Goal: Information Seeking & Learning: Learn about a topic

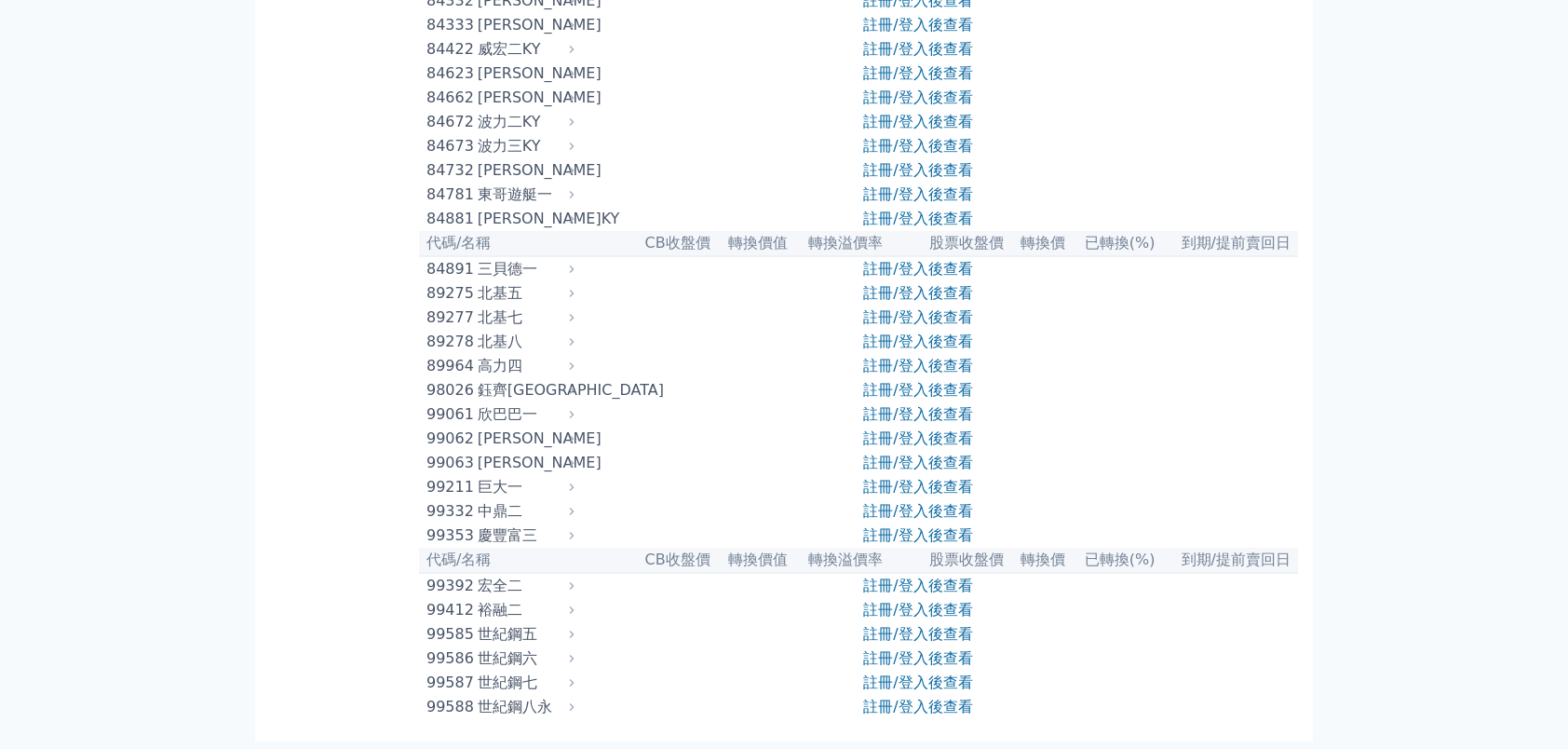
scroll to position [10874, 0]
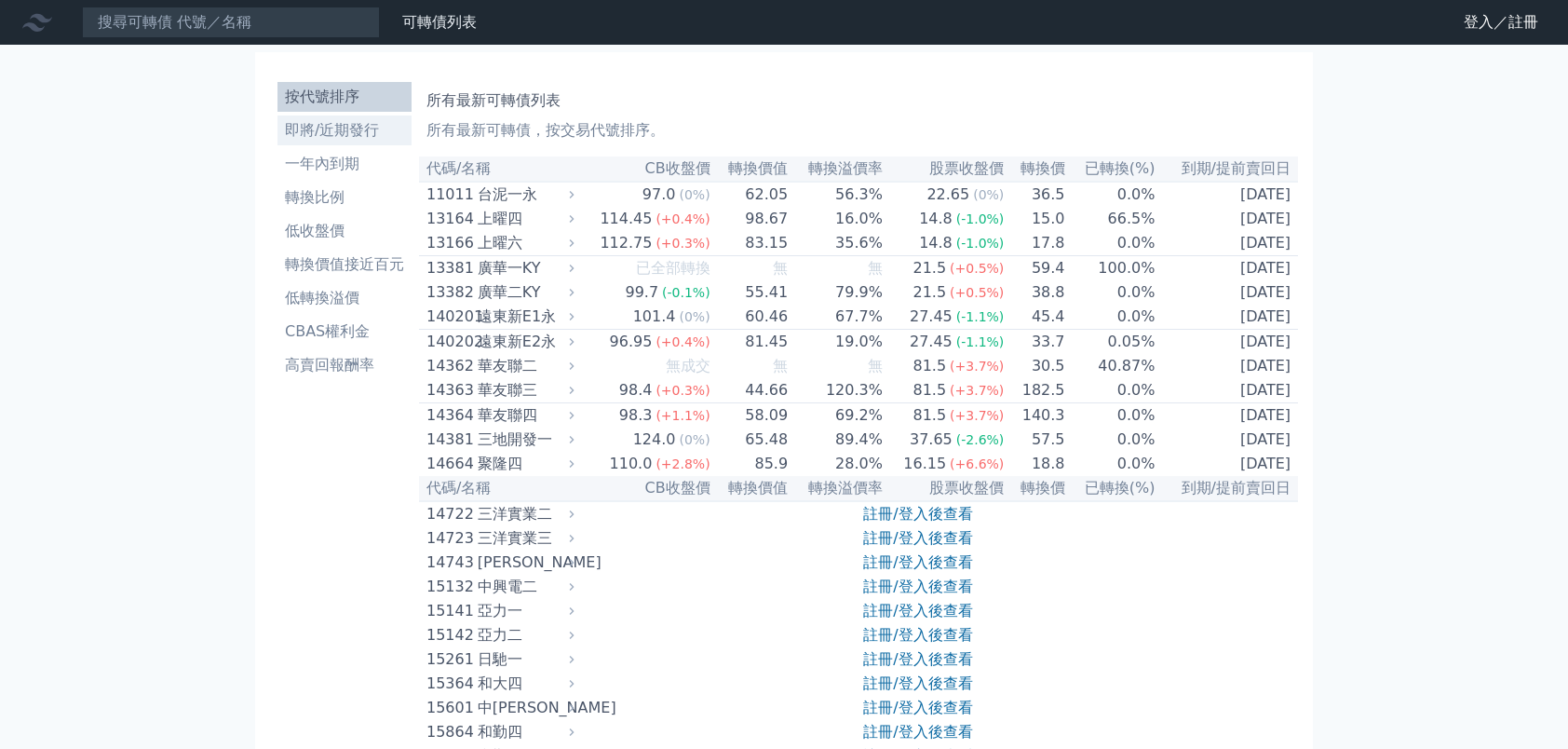
click at [352, 136] on li "即將/近期發行" at bounding box center [344, 130] width 134 height 23
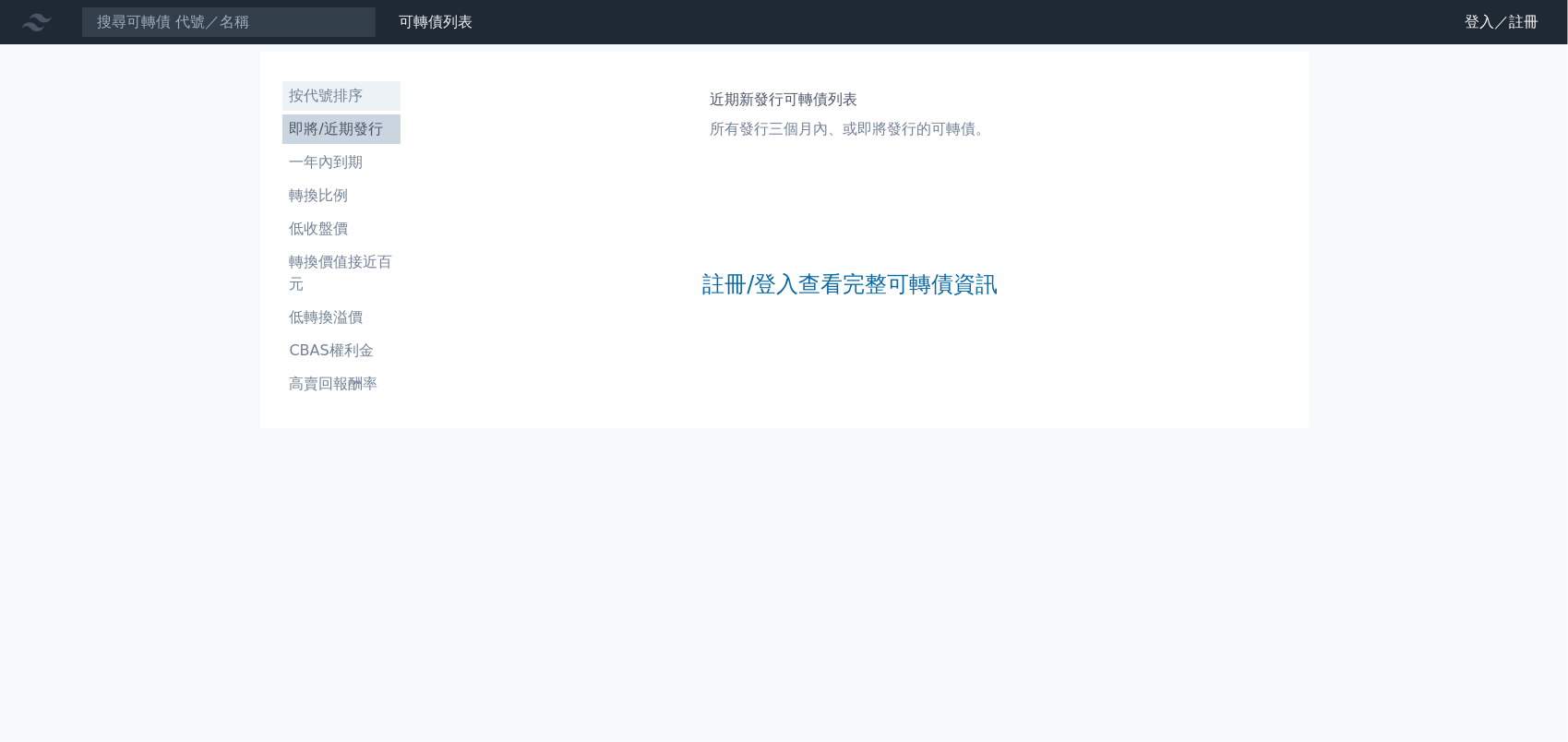
click at [340, 99] on li "按代號排序" at bounding box center [341, 95] width 118 height 23
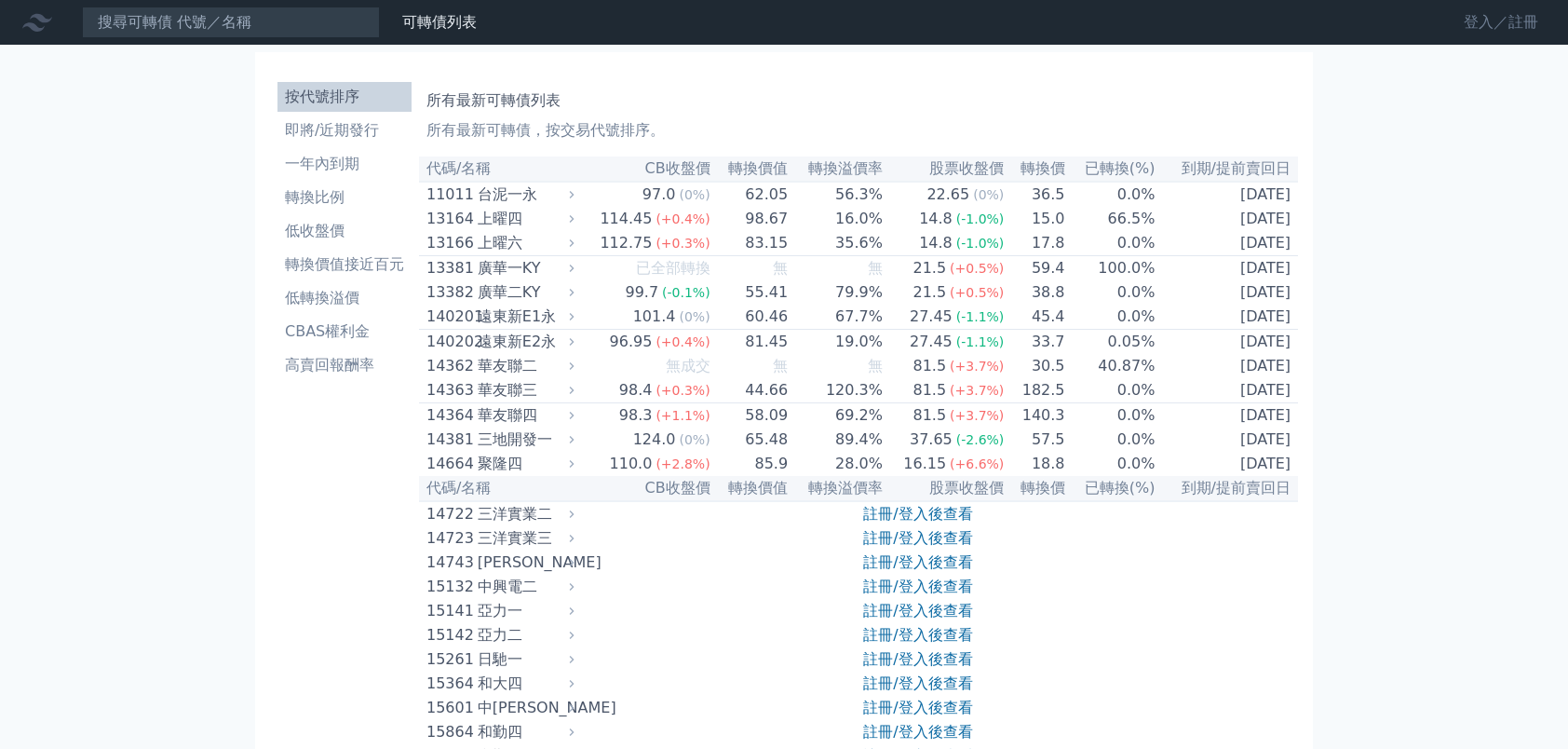
click at [1478, 19] on link "登入／註冊" at bounding box center [1501, 23] width 104 height 30
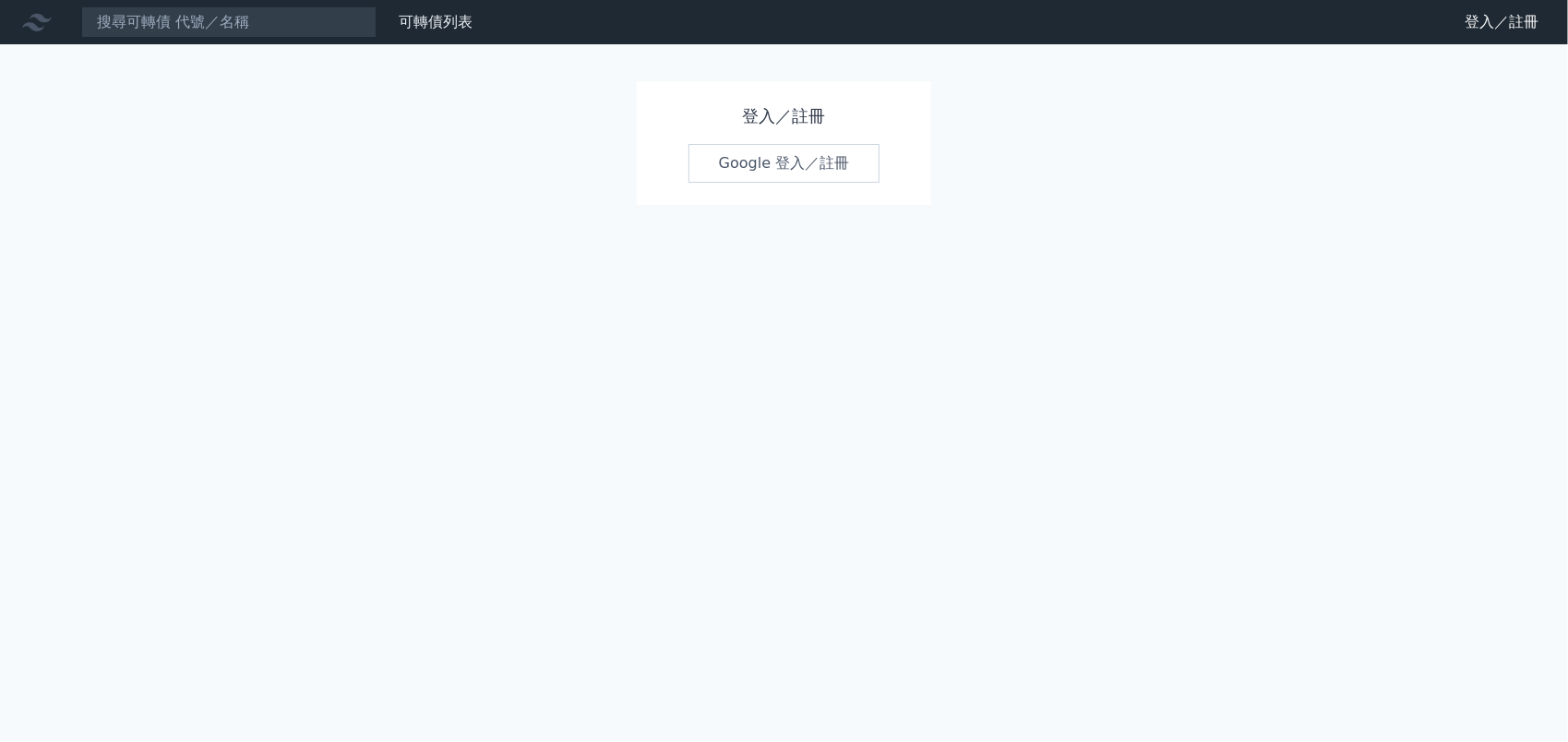
click at [790, 158] on link "Google 登入／註冊" at bounding box center [784, 162] width 192 height 38
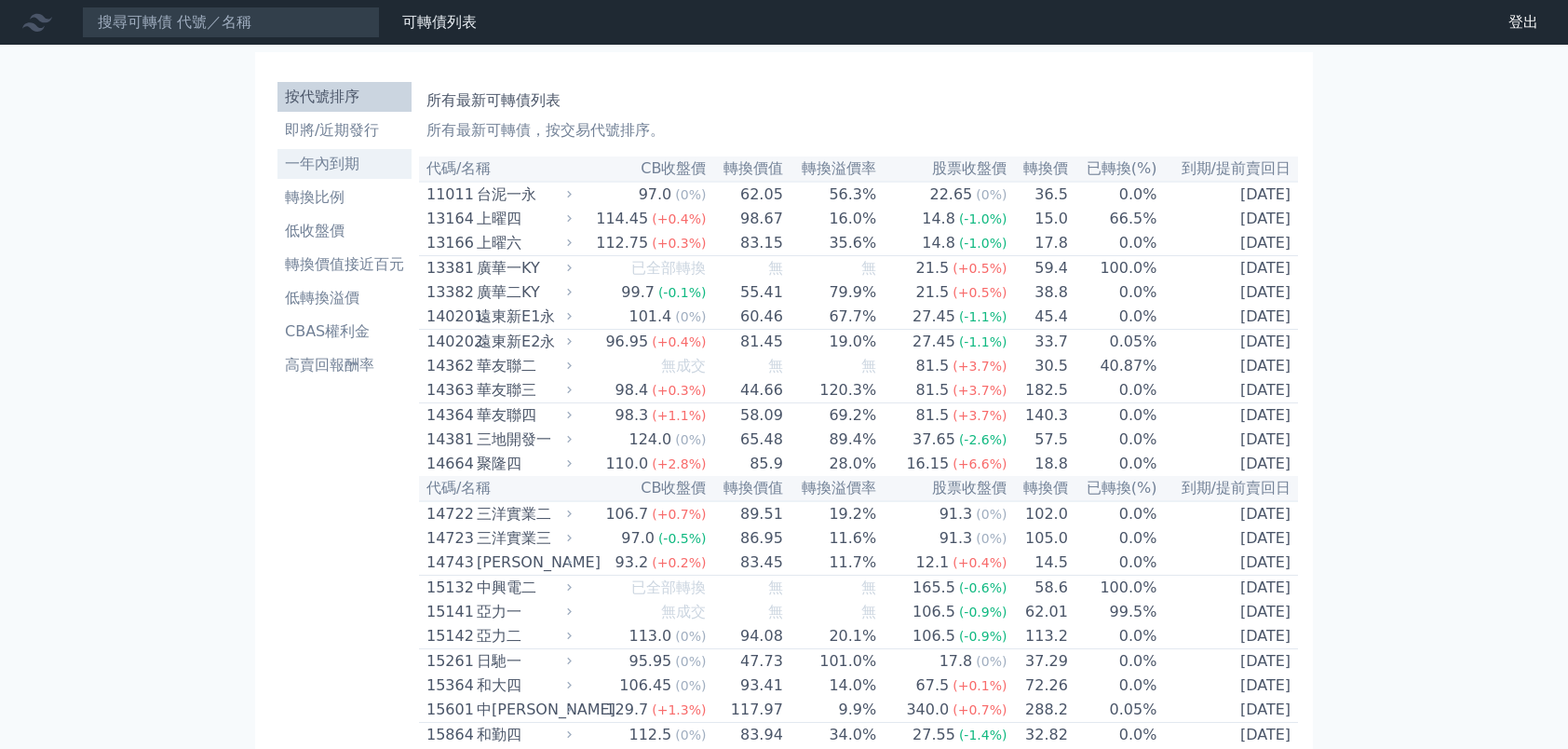
click at [363, 170] on li "一年內到期" at bounding box center [344, 164] width 134 height 23
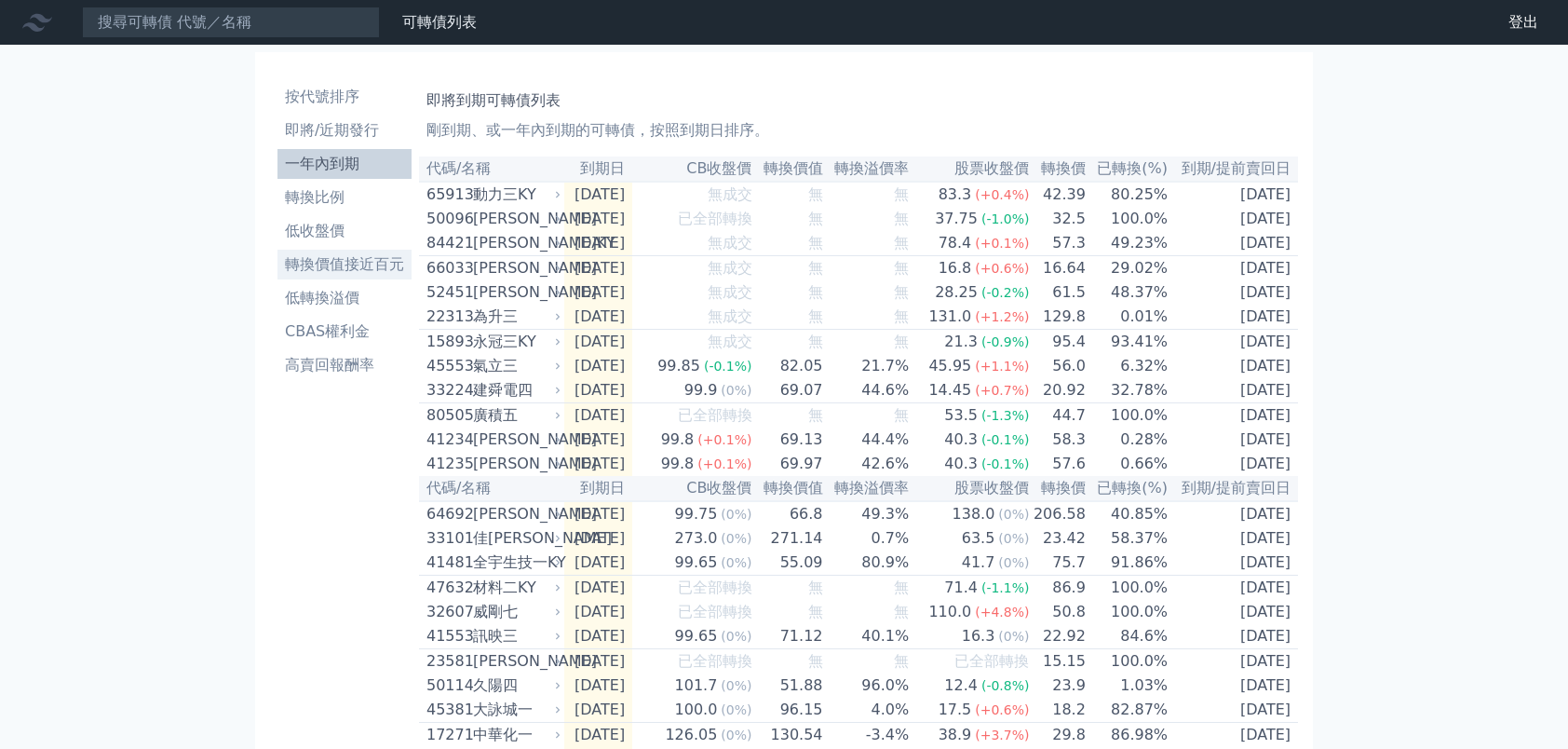
click at [371, 270] on li "轉換價值接近百元" at bounding box center [344, 264] width 134 height 23
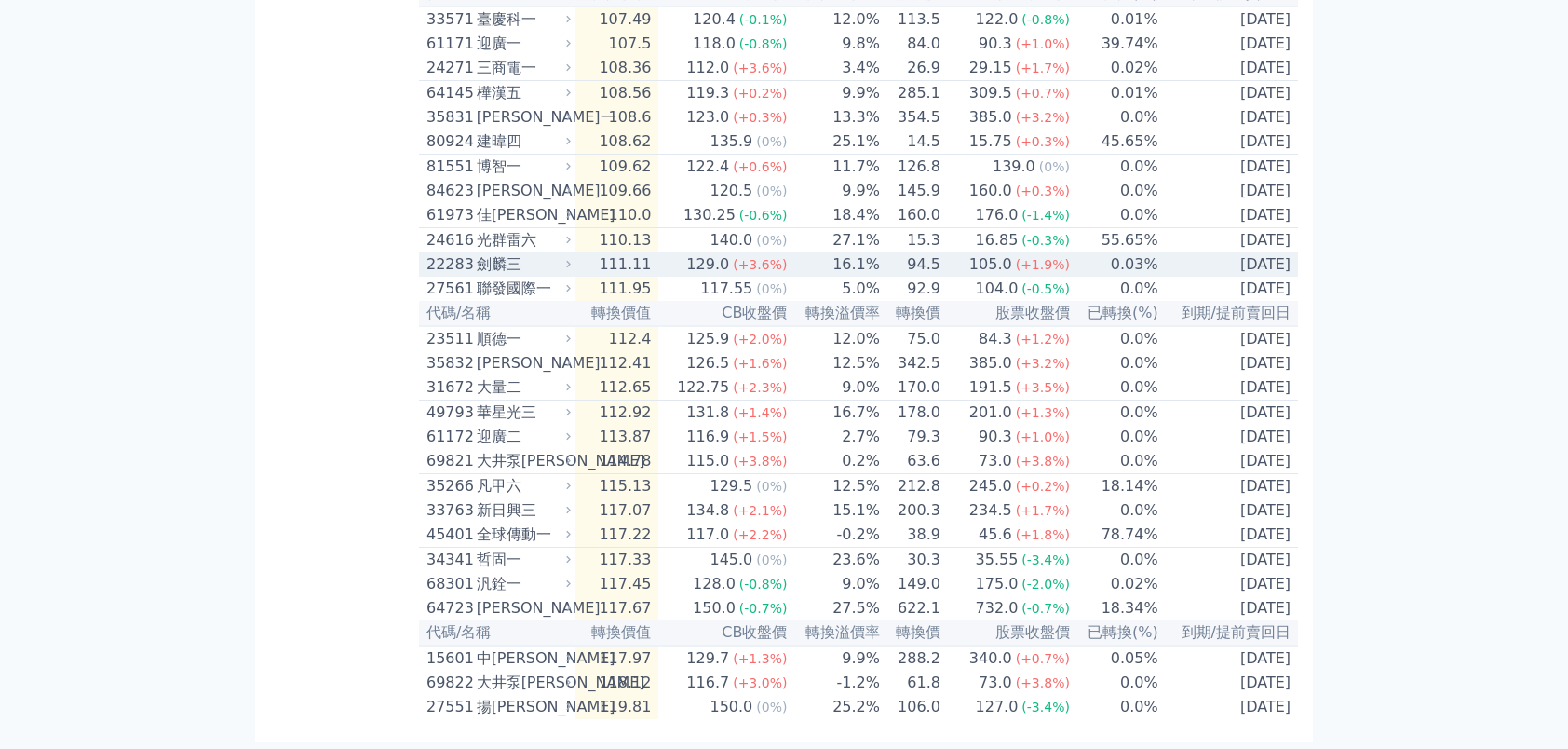
scroll to position [3657, 0]
